Goal: Transaction & Acquisition: Obtain resource

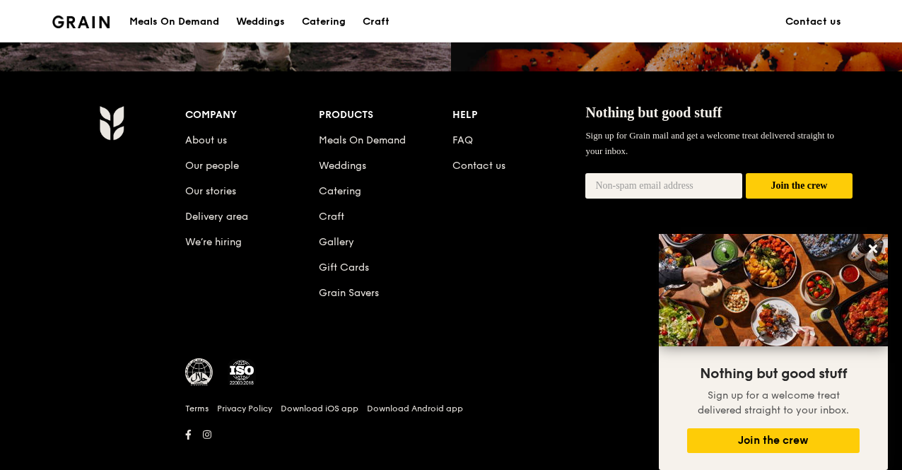
scroll to position [1435, 0]
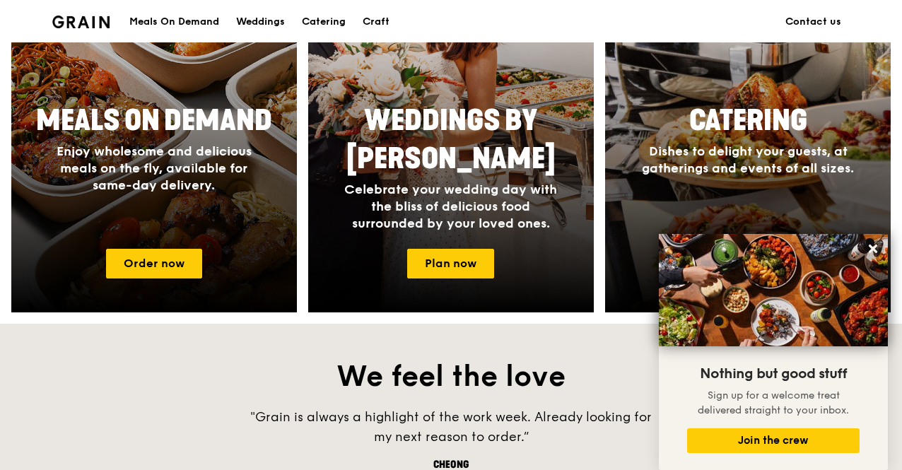
scroll to position [606, 0]
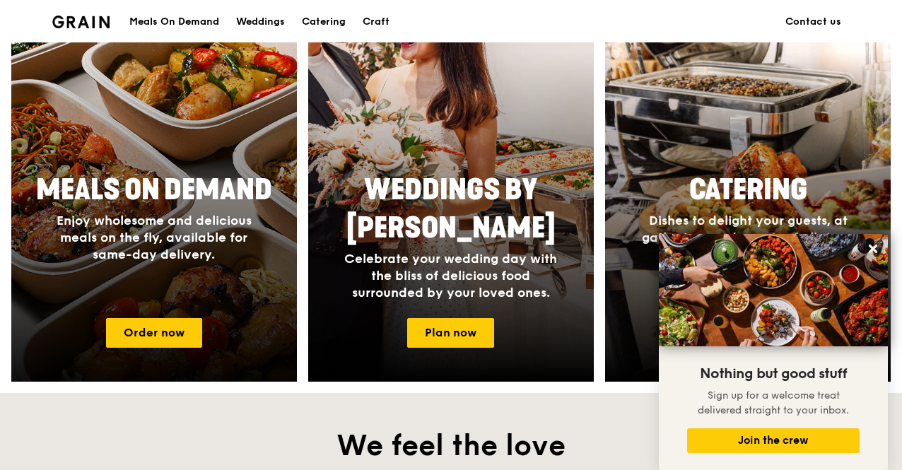
click at [96, 268] on div "Meals On Demand Enjoy wholesome and delicious meals on the fly, available for s…" at bounding box center [154, 216] width 283 height 103
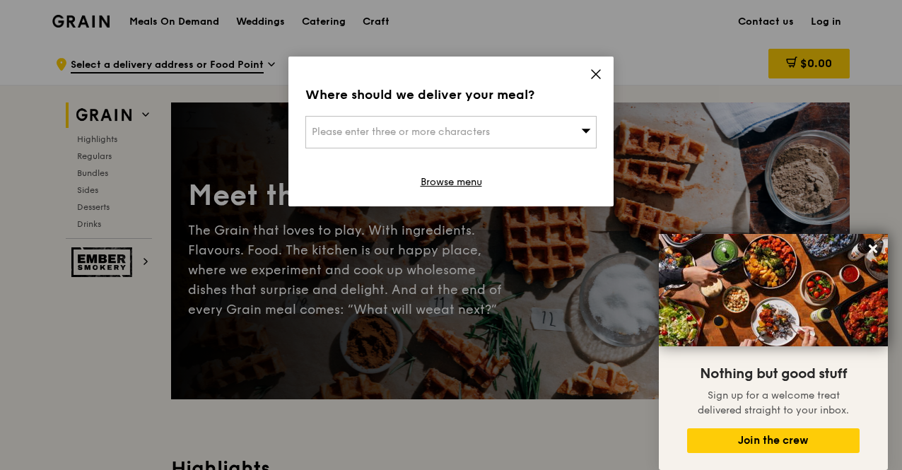
click at [592, 72] on icon at bounding box center [595, 74] width 13 height 13
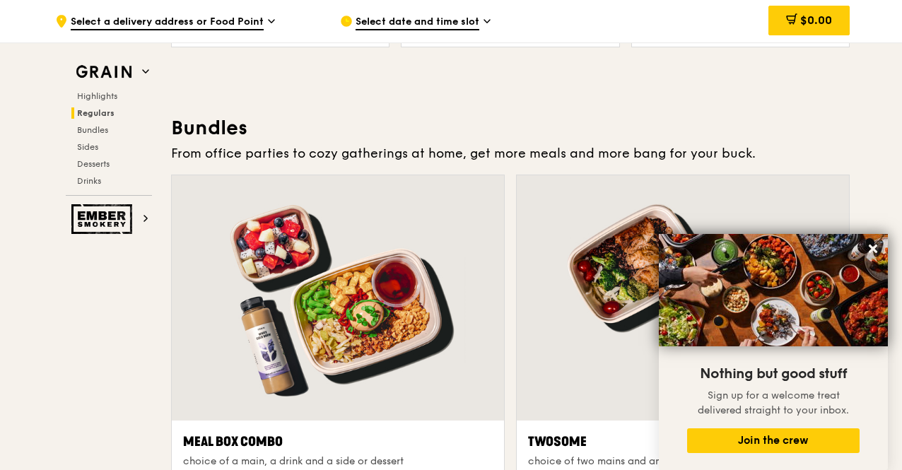
scroll to position [1979, 0]
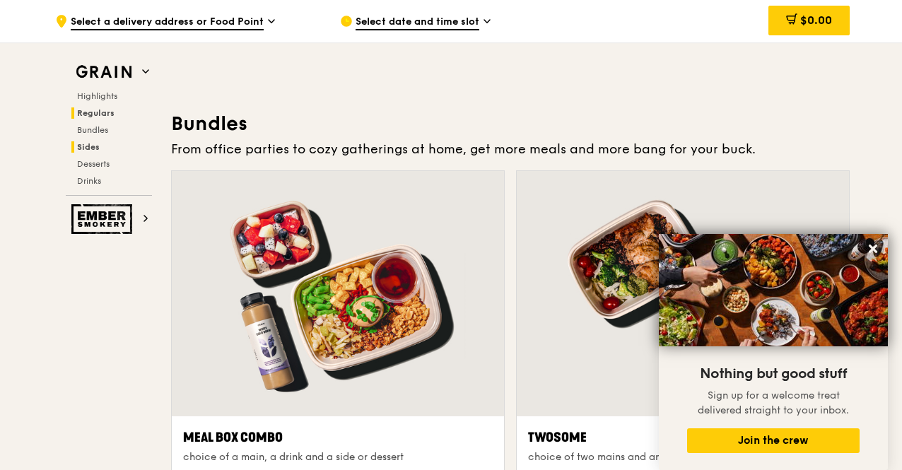
click at [92, 146] on span "Sides" at bounding box center [88, 147] width 23 height 10
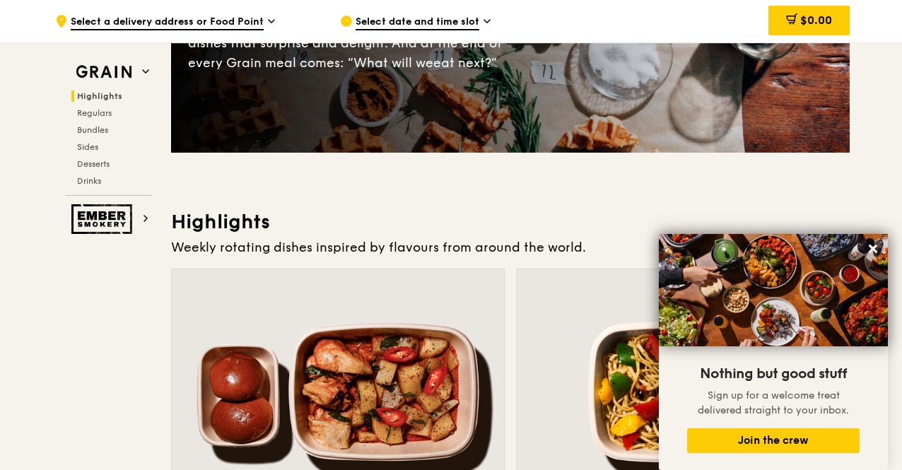
scroll to position [0, 0]
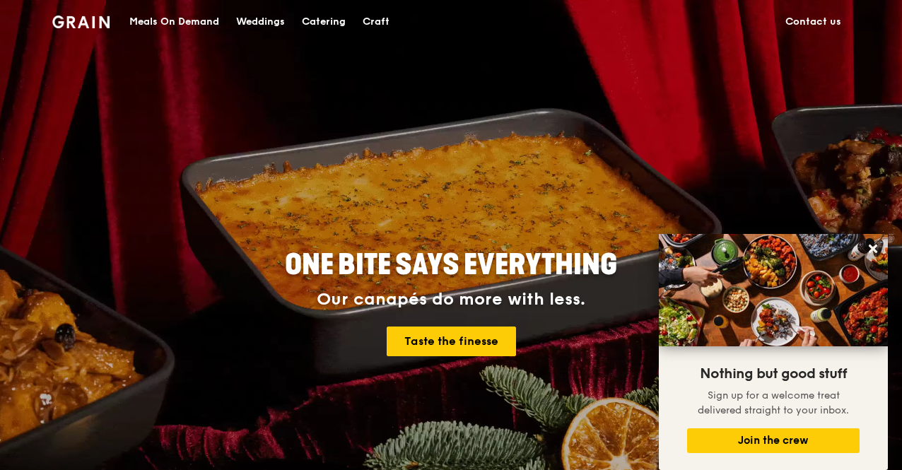
drag, startPoint x: 139, startPoint y: 0, endPoint x: 41, endPoint y: 88, distance: 132.1
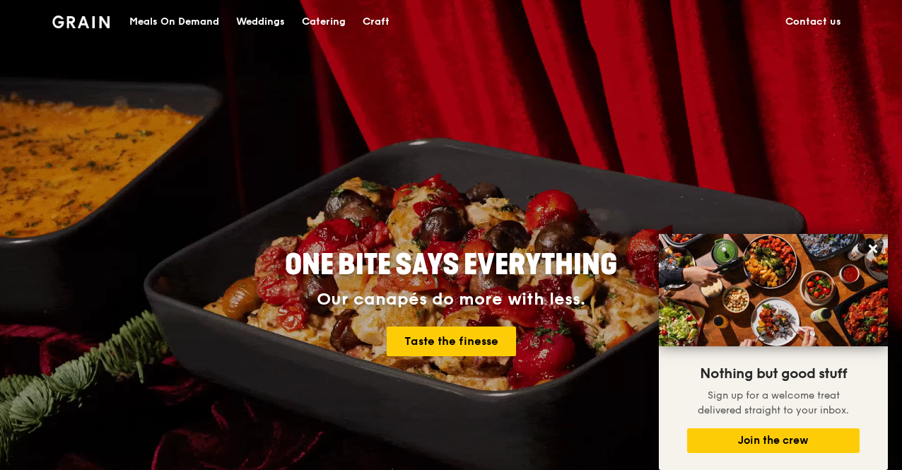
click at [41, 88] on div "ONE BITE SAYS EVERYTHING Our canapés do more with less. Taste the finesse" at bounding box center [451, 282] width 902 height 565
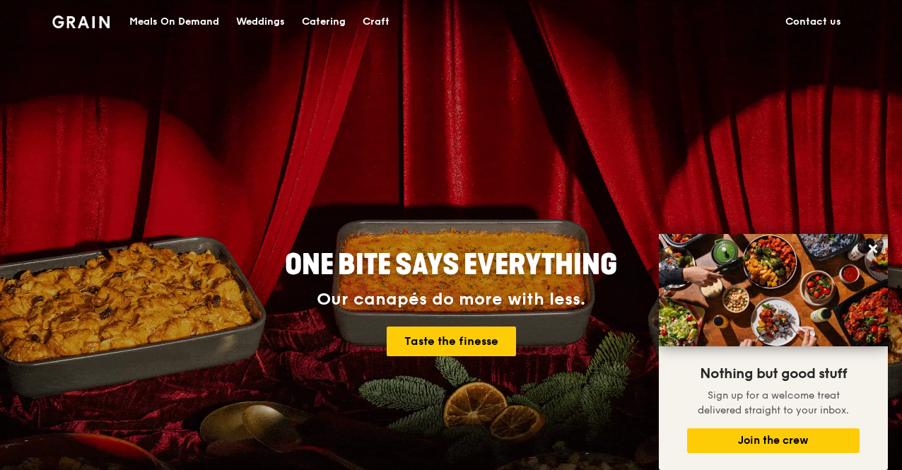
click at [163, 18] on div "Meals On Demand" at bounding box center [174, 22] width 90 height 42
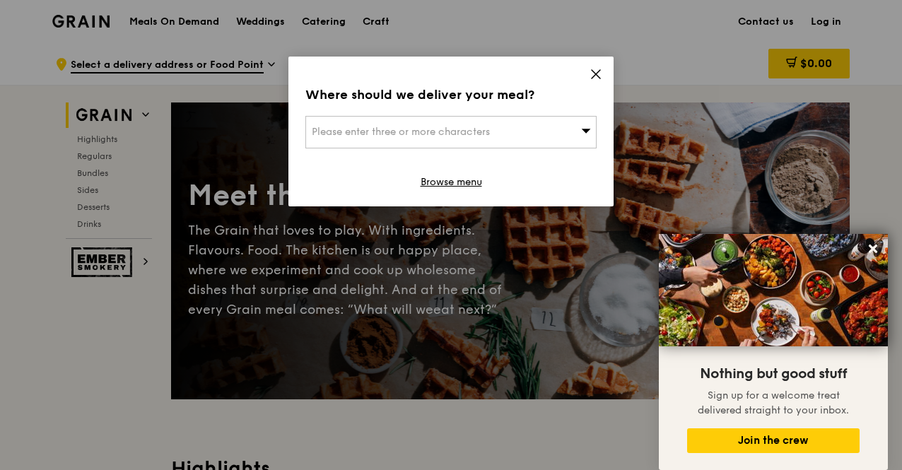
click at [599, 78] on icon at bounding box center [595, 74] width 8 height 8
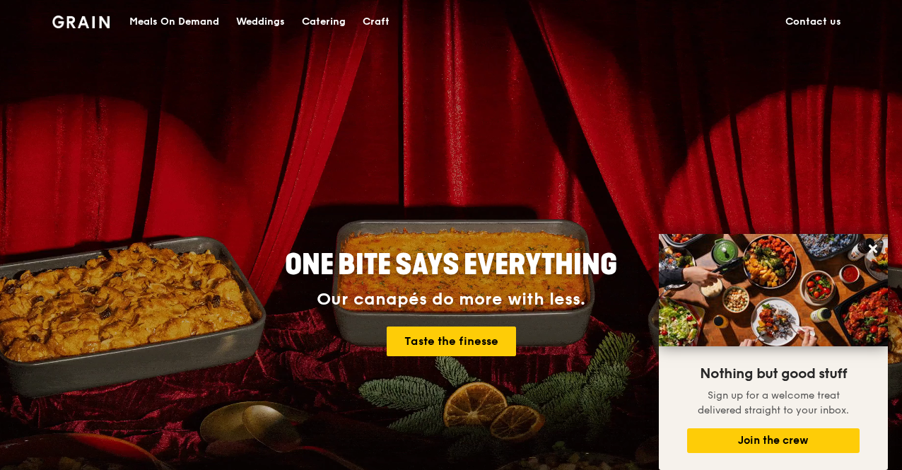
click at [324, 23] on div "Catering" at bounding box center [324, 22] width 44 height 42
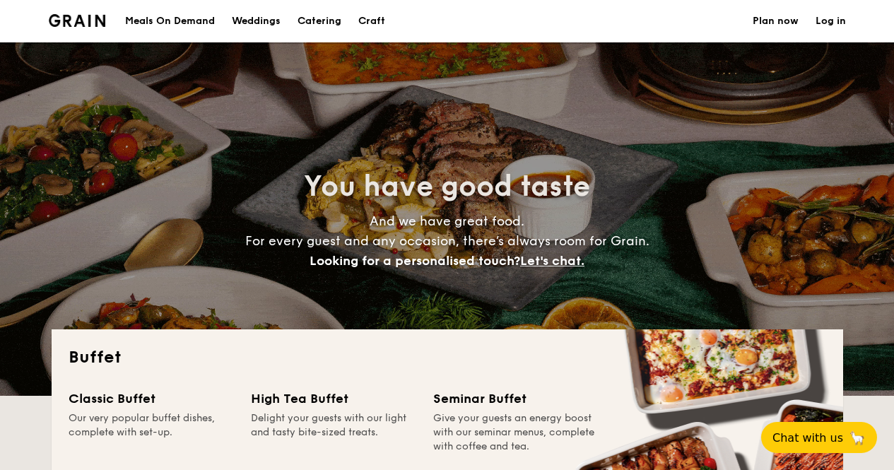
select select
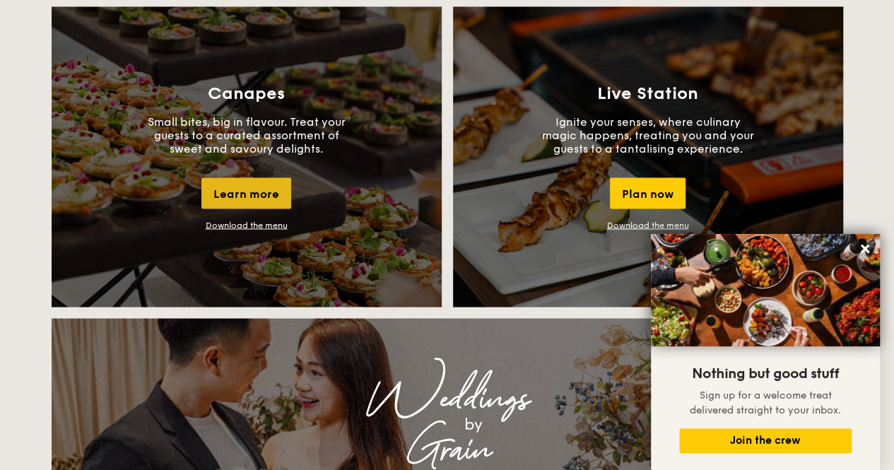
scroll to position [1237, 0]
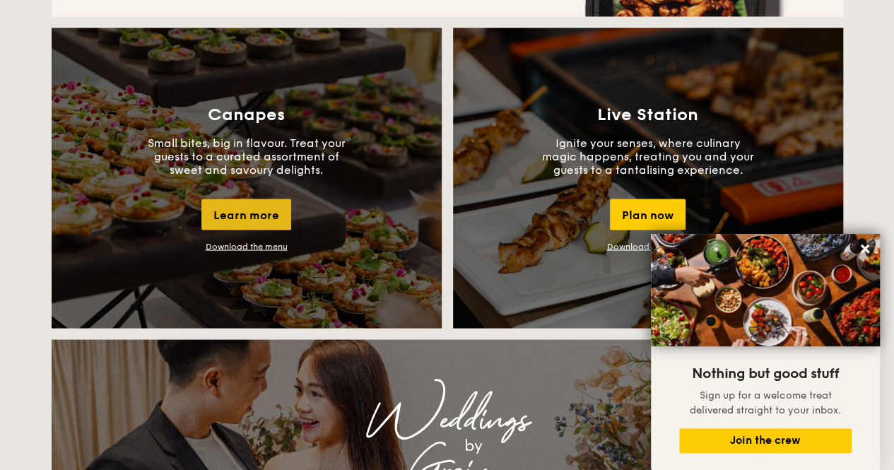
click at [245, 216] on div "Learn more" at bounding box center [246, 214] width 90 height 31
click at [260, 247] on link "Download the menu" at bounding box center [247, 246] width 82 height 10
click at [18, 177] on div "Buffet Classic Buffet Our very popular buffet dishes, complete with set-up. Sta…" at bounding box center [447, 472] width 894 height 2759
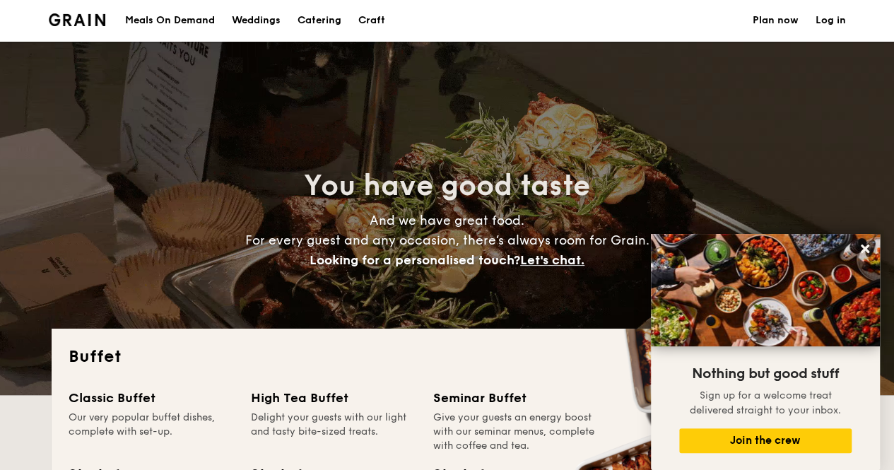
scroll to position [0, 0]
